Goal: Subscribe to service/newsletter

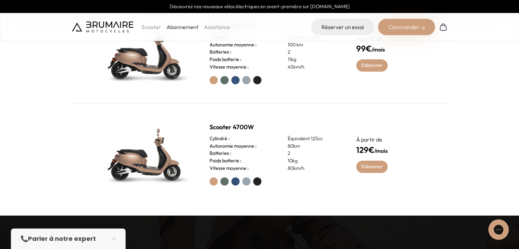
drag, startPoint x: 343, startPoint y: 167, endPoint x: 325, endPoint y: 196, distance: 34.0
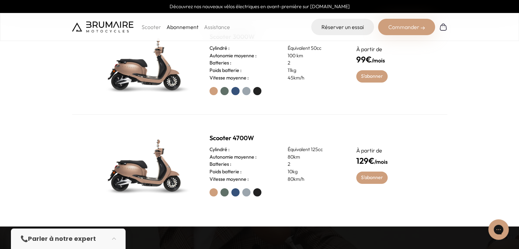
drag, startPoint x: 323, startPoint y: 166, endPoint x: 318, endPoint y: 148, distance: 18.6
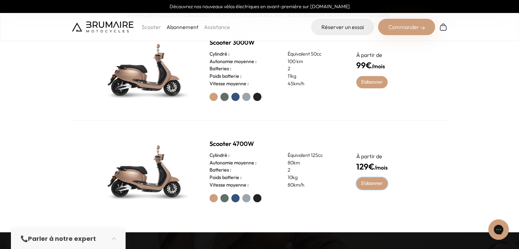
click at [370, 183] on link "S'abonner" at bounding box center [372, 183] width 32 height 12
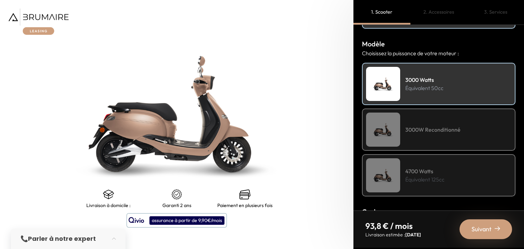
drag, startPoint x: 472, startPoint y: 178, endPoint x: 468, endPoint y: 171, distance: 7.8
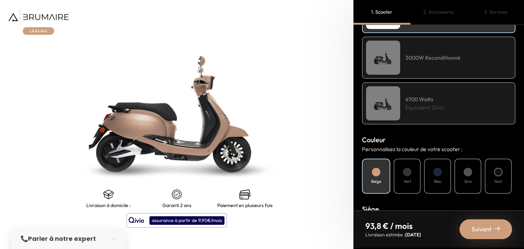
click at [429, 66] on div "3000W Reconditionné" at bounding box center [439, 58] width 154 height 42
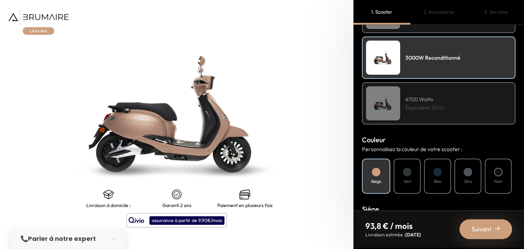
drag, startPoint x: 283, startPoint y: 229, endPoint x: 272, endPoint y: 215, distance: 18.2
drag, startPoint x: 281, startPoint y: 132, endPoint x: 284, endPoint y: 116, distance: 16.6
drag, startPoint x: 297, startPoint y: 121, endPoint x: 343, endPoint y: 57, distance: 78.5
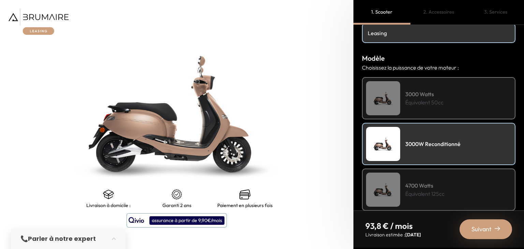
scroll to position [61, 0]
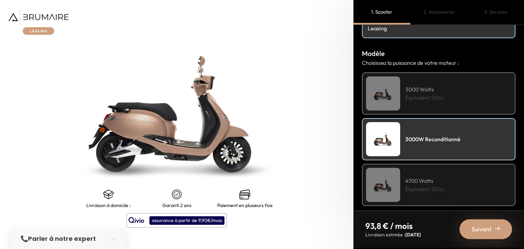
click at [425, 185] on p "Équivalent 125cc" at bounding box center [424, 189] width 39 height 8
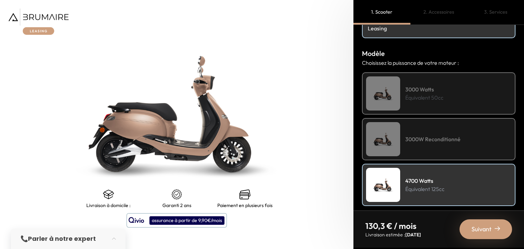
drag, startPoint x: 291, startPoint y: 171, endPoint x: 299, endPoint y: 241, distance: 70.4
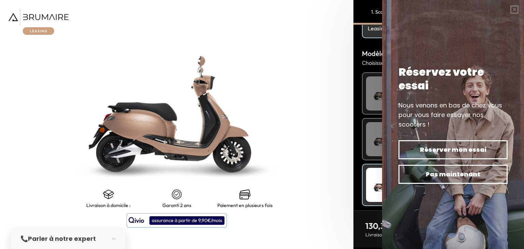
drag, startPoint x: 268, startPoint y: 164, endPoint x: 286, endPoint y: 128, distance: 40.3
click at [512, 12] on button "button" at bounding box center [514, 9] width 19 height 19
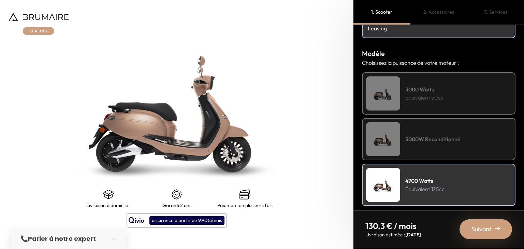
drag, startPoint x: 231, startPoint y: 168, endPoint x: 187, endPoint y: -17, distance: 189.8
